Goal: Task Accomplishment & Management: Use online tool/utility

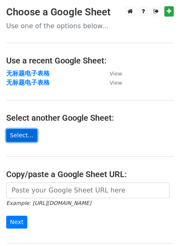
click at [16, 135] on link "Select..." at bounding box center [21, 135] width 31 height 13
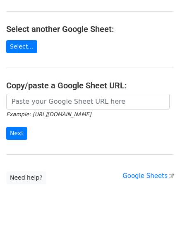
scroll to position [92, 0]
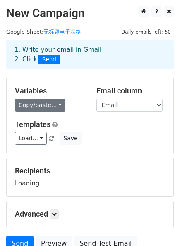
scroll to position [7, 0]
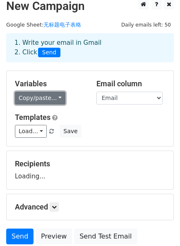
click at [49, 98] on link "Copy/paste..." at bounding box center [40, 98] width 51 height 13
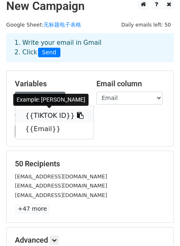
click at [51, 117] on link "{{TIKTOK ID}}" at bounding box center [54, 115] width 78 height 13
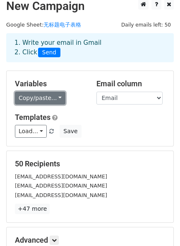
click at [58, 97] on link "Copy/paste..." at bounding box center [40, 98] width 51 height 13
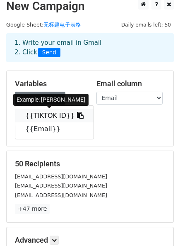
click at [77, 114] on icon at bounding box center [80, 115] width 7 height 7
